Goal: Information Seeking & Learning: Understand process/instructions

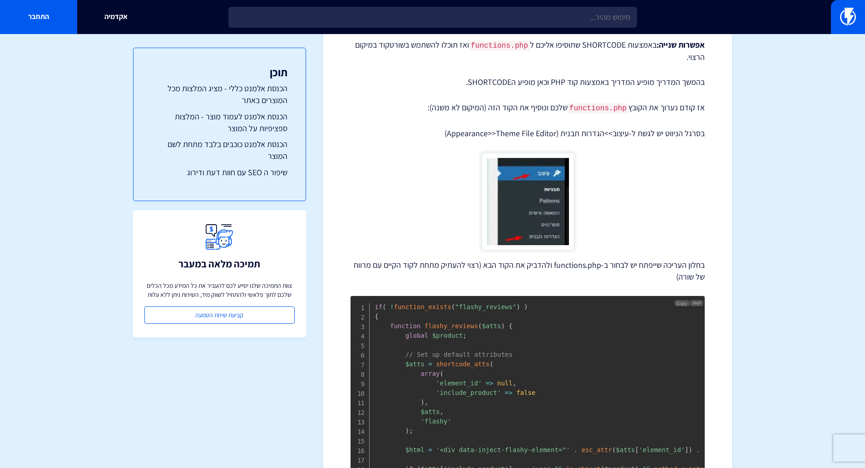
scroll to position [182, 0]
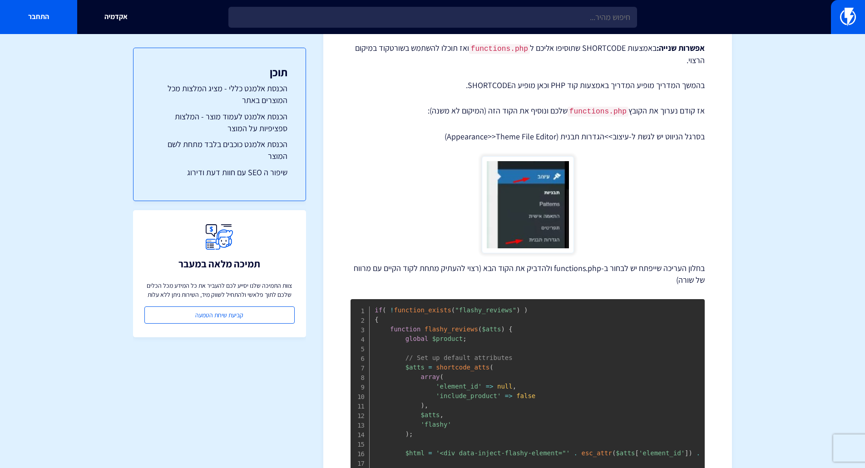
click at [599, 110] on code "functions.php" at bounding box center [598, 112] width 61 height 10
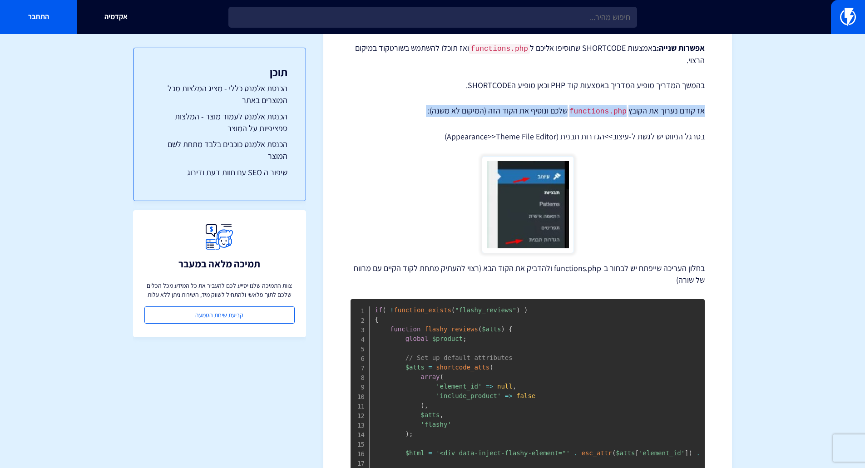
click at [599, 110] on code "functions.php" at bounding box center [598, 112] width 61 height 10
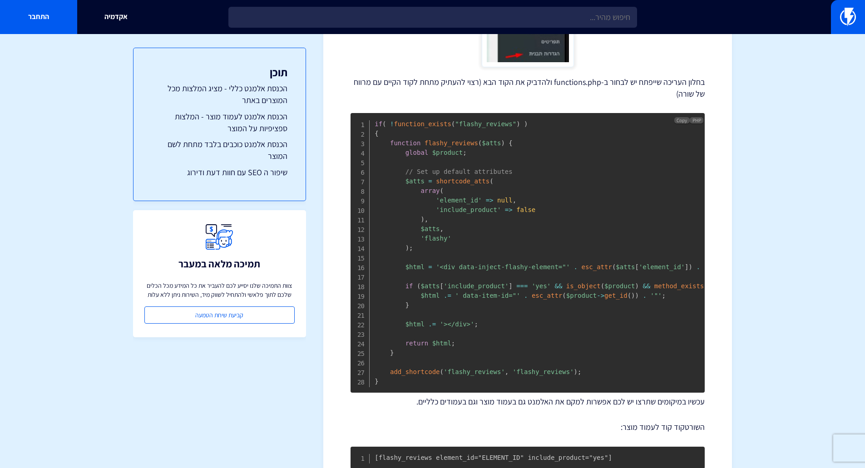
scroll to position [636, 0]
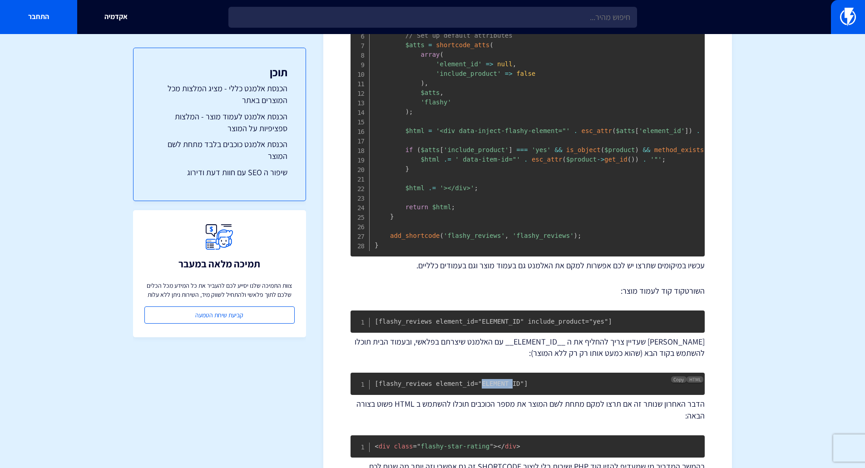
drag, startPoint x: 472, startPoint y: 258, endPoint x: 502, endPoint y: 255, distance: 31.0
click at [502, 380] on code "[flashy_reviews element_id="ELEMENT_ID"]" at bounding box center [451, 383] width 153 height 7
click at [474, 318] on code "[flashy_reviews element_id="ELEMENT_ID" include_product="yes"]" at bounding box center [494, 321] width 238 height 7
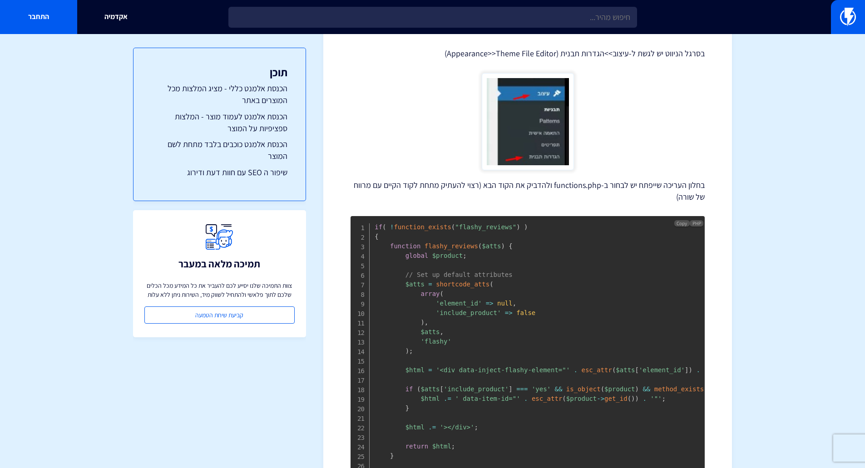
scroll to position [409, 0]
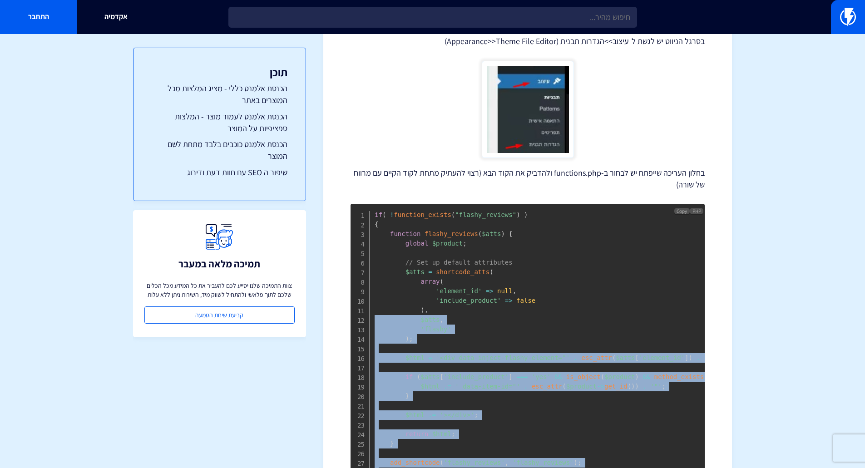
drag, startPoint x: 428, startPoint y: 339, endPoint x: 357, endPoint y: 191, distance: 163.6
click at [357, 204] on pre "if ( ! function_exists ( "flashy_reviews" ) ) { function flashy_reviews ( $atts…" at bounding box center [528, 344] width 354 height 280
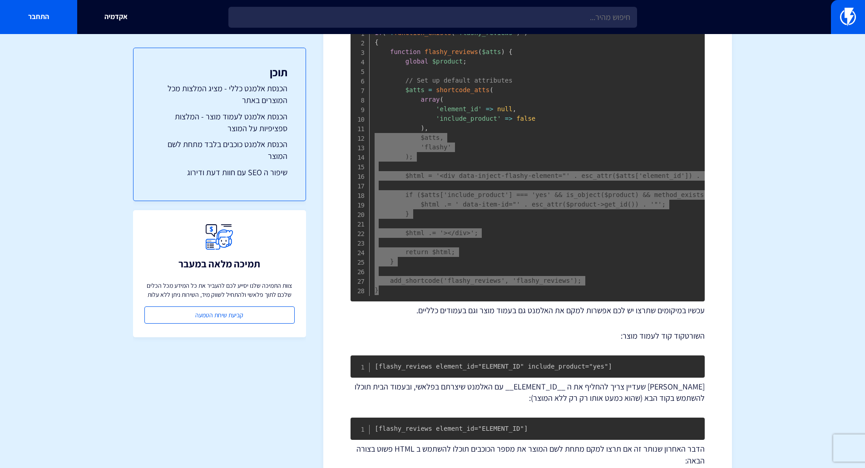
scroll to position [409, 0]
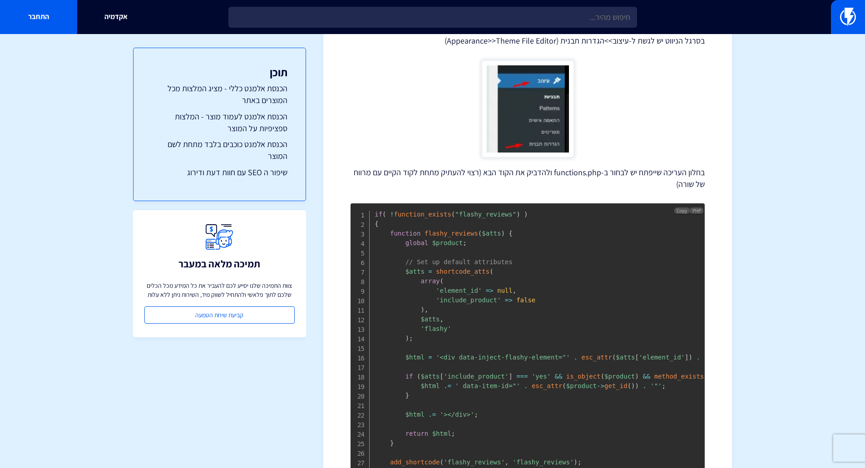
click at [590, 204] on pre "if ( ! function_exists ( "flashy_reviews" ) ) { function flashy_reviews ( $atts…" at bounding box center [528, 344] width 354 height 280
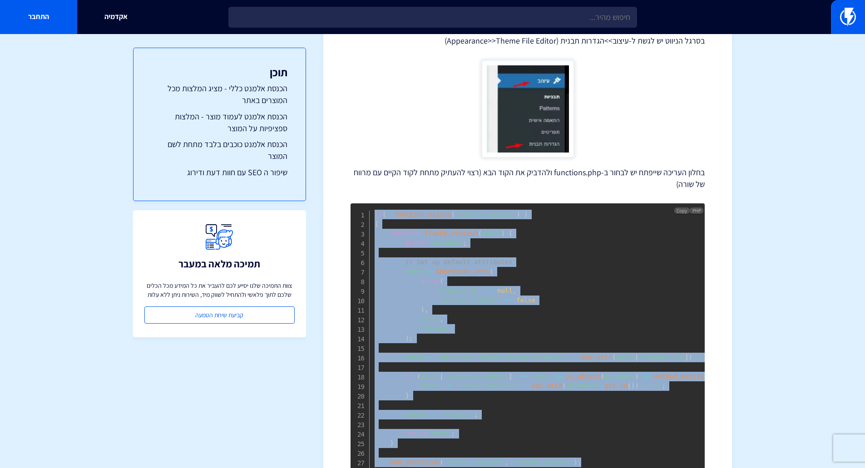
drag, startPoint x: 576, startPoint y: 328, endPoint x: 375, endPoint y: 80, distance: 319.1
click at [375, 204] on pre "if ( ! function_exists ( "flashy_reviews" ) ) { function flashy_reviews ( $atts…" at bounding box center [528, 344] width 354 height 280
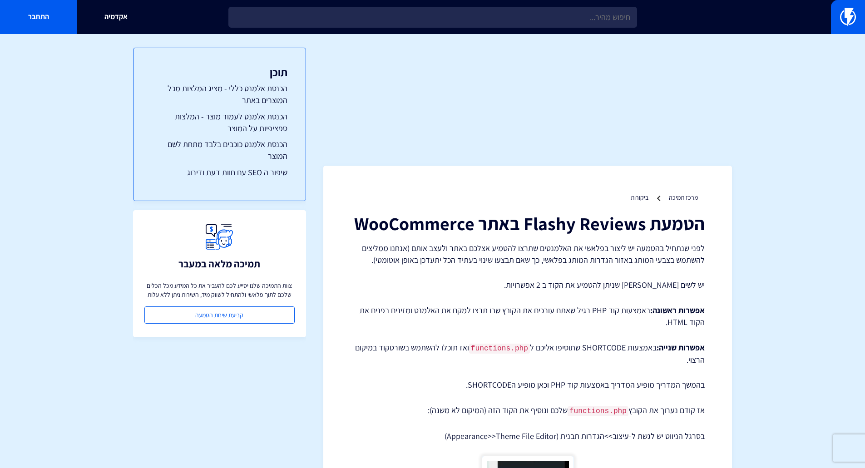
scroll to position [0, 0]
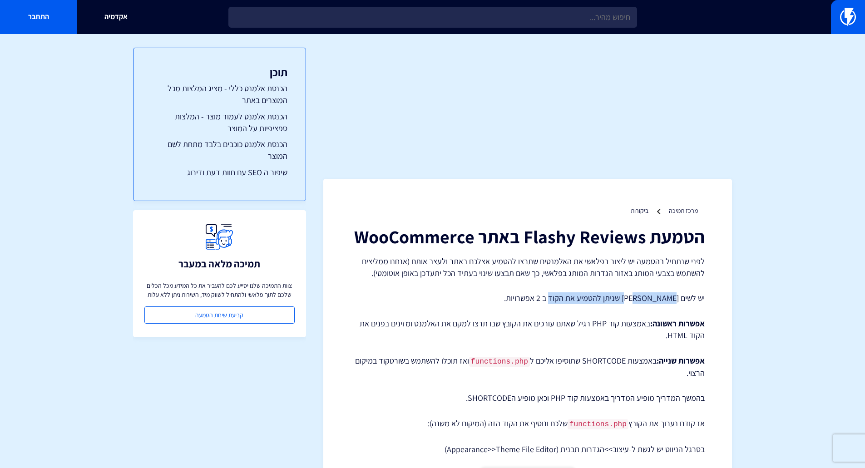
drag, startPoint x: 653, startPoint y: 166, endPoint x: 564, endPoint y: 169, distance: 89.5
click at [564, 293] on p "יש לשים [PERSON_NAME] שניתן להטמיע את הקוד ב 2 אפשרויות." at bounding box center [528, 299] width 354 height 12
drag, startPoint x: 635, startPoint y: 194, endPoint x: 507, endPoint y: 198, distance: 127.7
click at [507, 318] on p "אפשרות ראשונה: באמצעות קוד PHP רגיל שאתם עורכים את הקובץ שבו תרצו למקם את האלמנ…" at bounding box center [528, 329] width 354 height 23
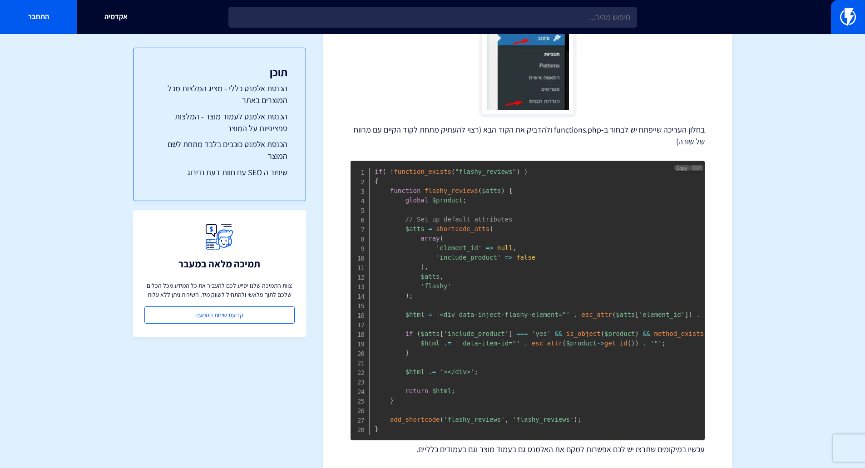
scroll to position [455, 0]
